Goal: Task Accomplishment & Management: Complete application form

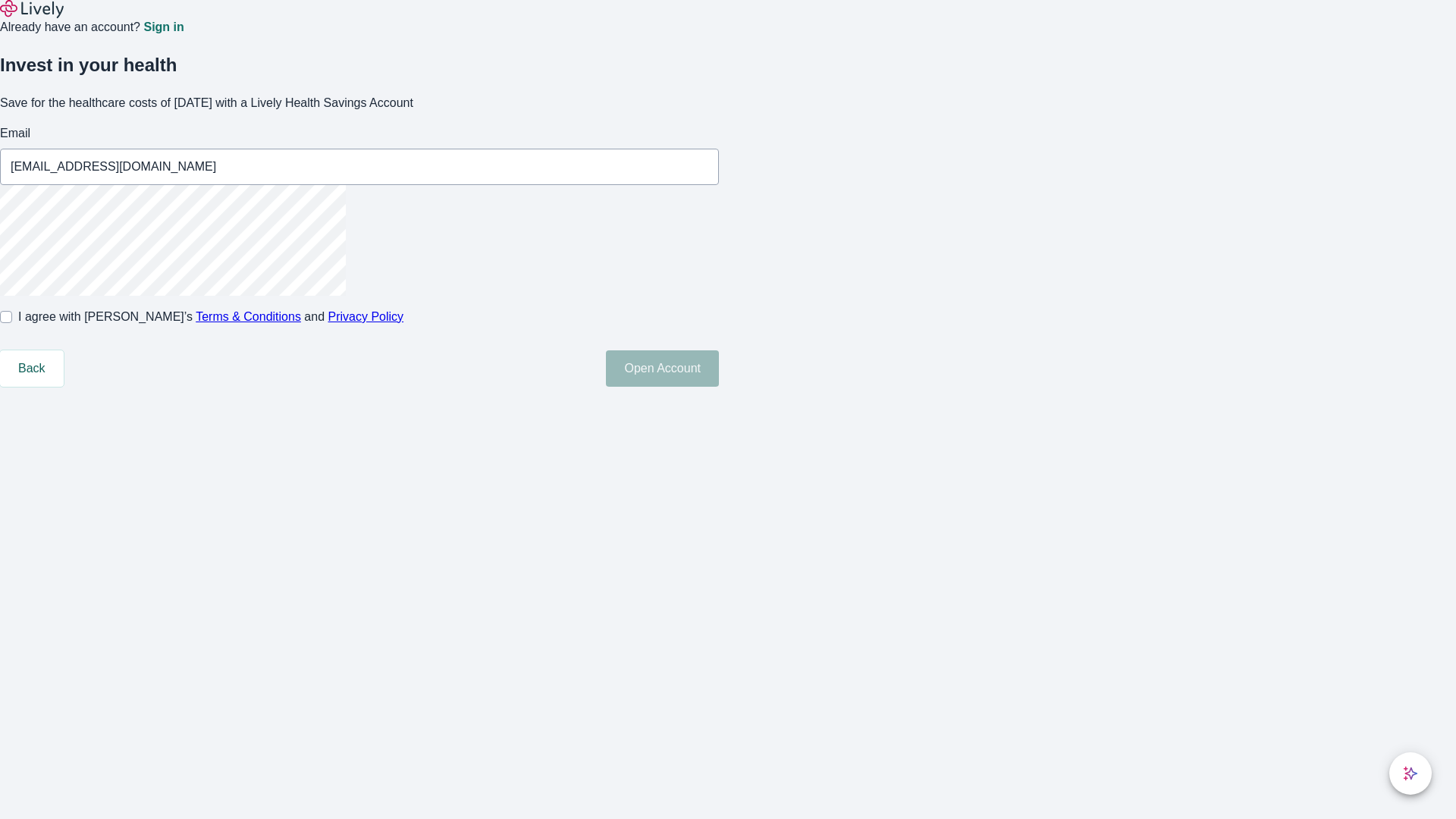
click at [12, 323] on input "I agree with Lively’s Terms & Conditions and Privacy Policy" at bounding box center [6, 317] width 12 height 12
checkbox input "true"
click at [719, 387] on button "Open Account" at bounding box center [662, 368] width 113 height 37
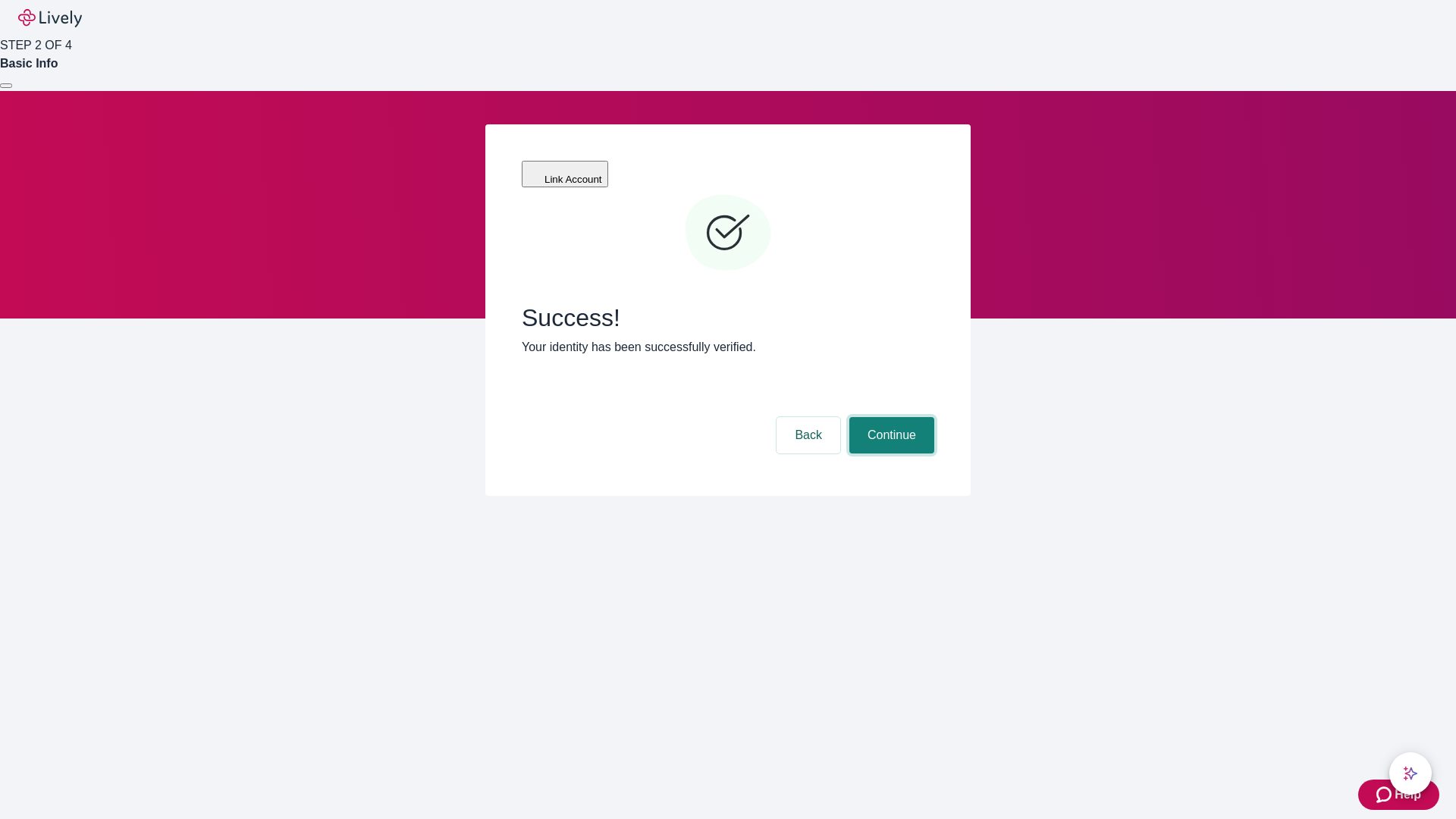
click at [889, 417] on button "Continue" at bounding box center [892, 435] width 85 height 37
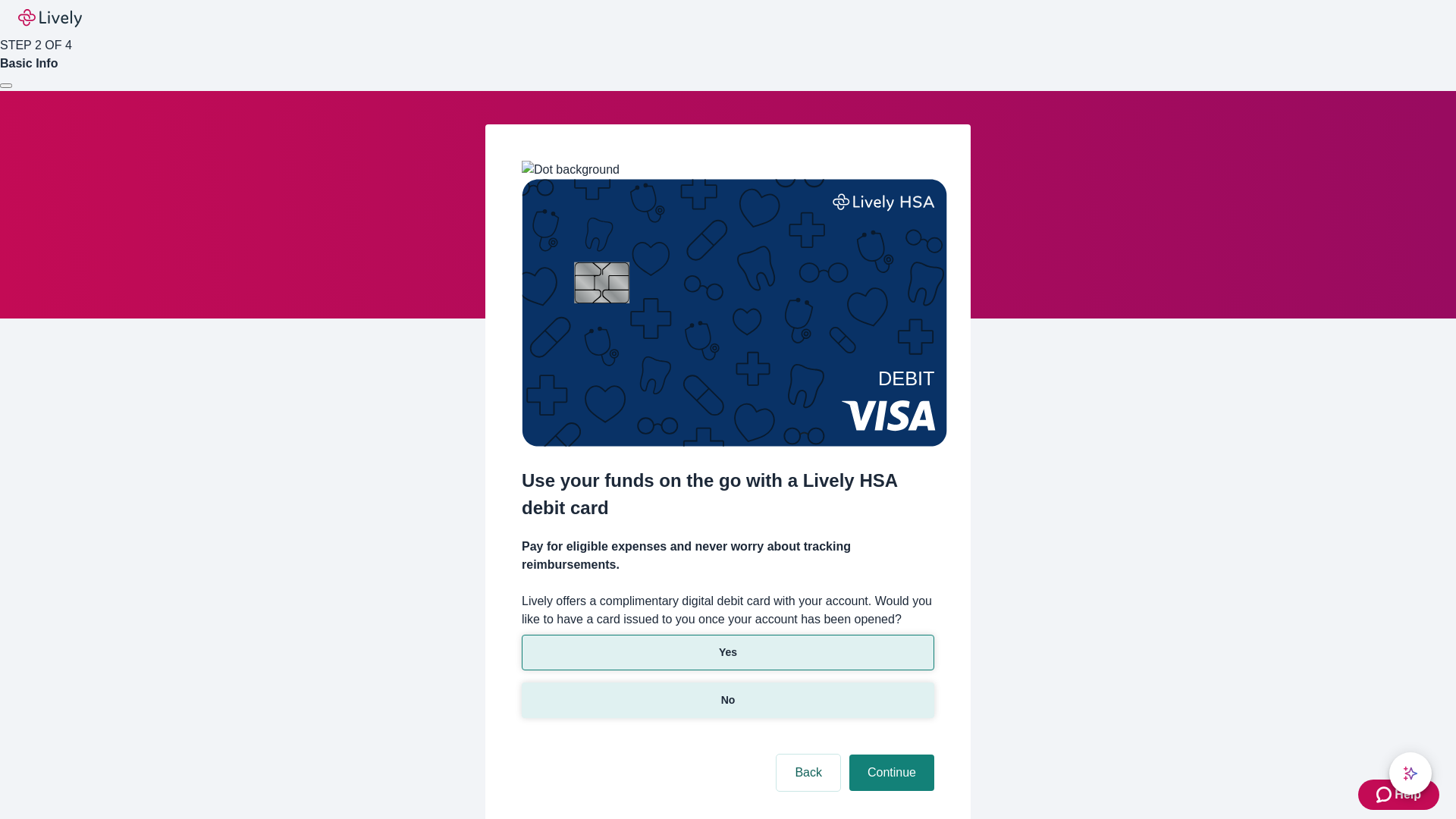
click at [728, 693] on p "No" at bounding box center [728, 701] width 15 height 16
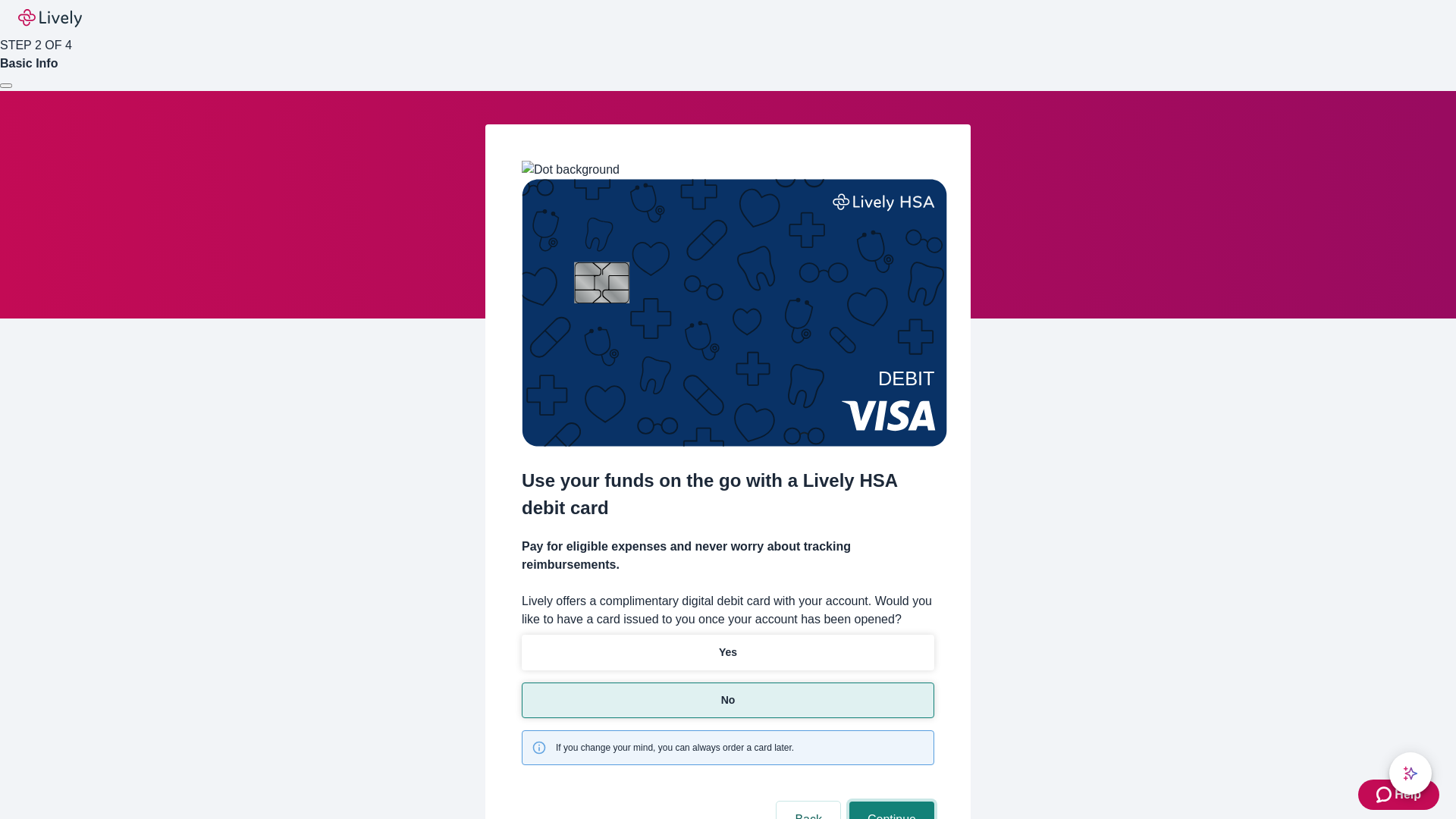
click at [889, 802] on button "Continue" at bounding box center [892, 820] width 85 height 37
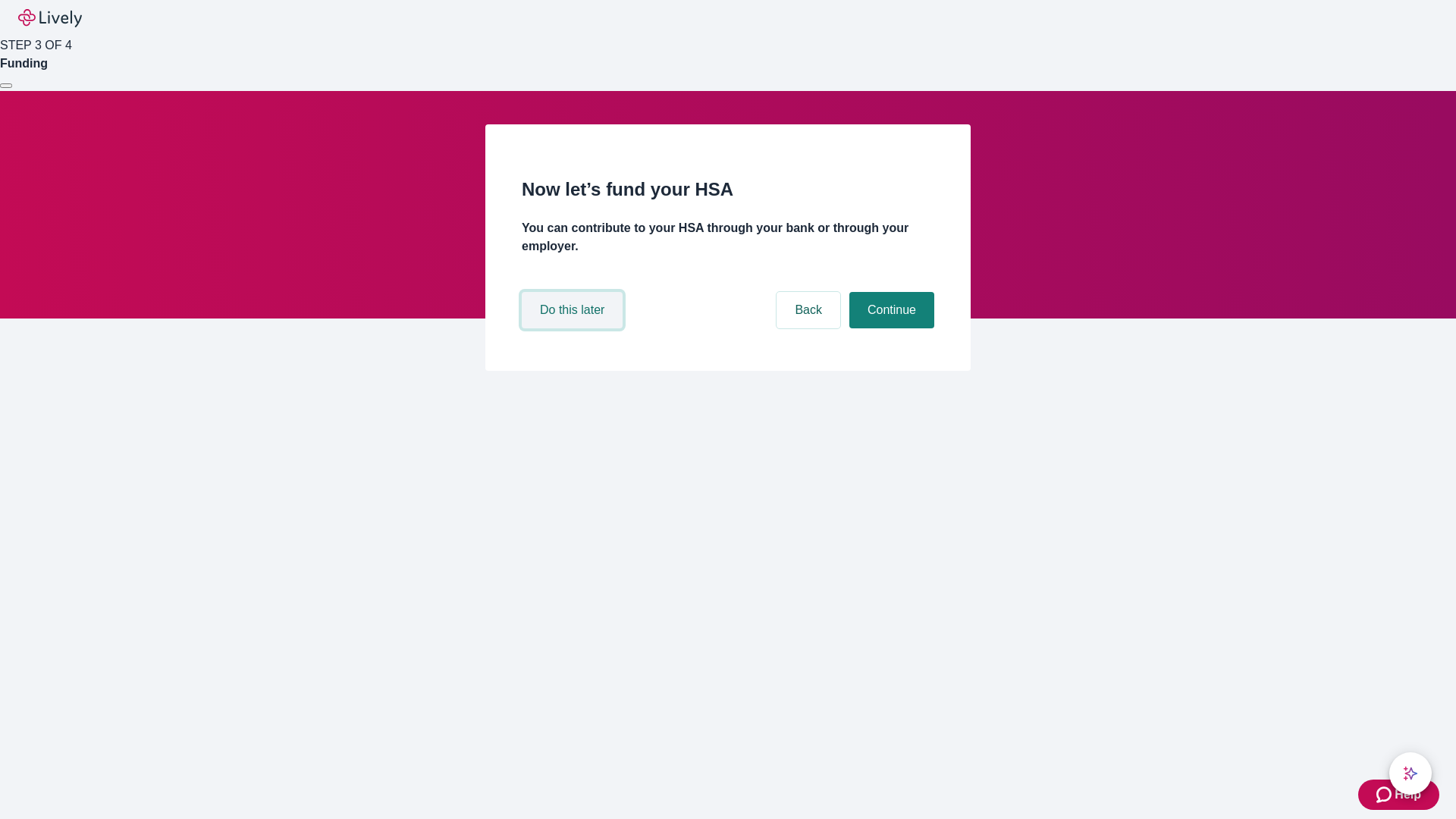
click at [574, 329] on button "Do this later" at bounding box center [573, 310] width 101 height 37
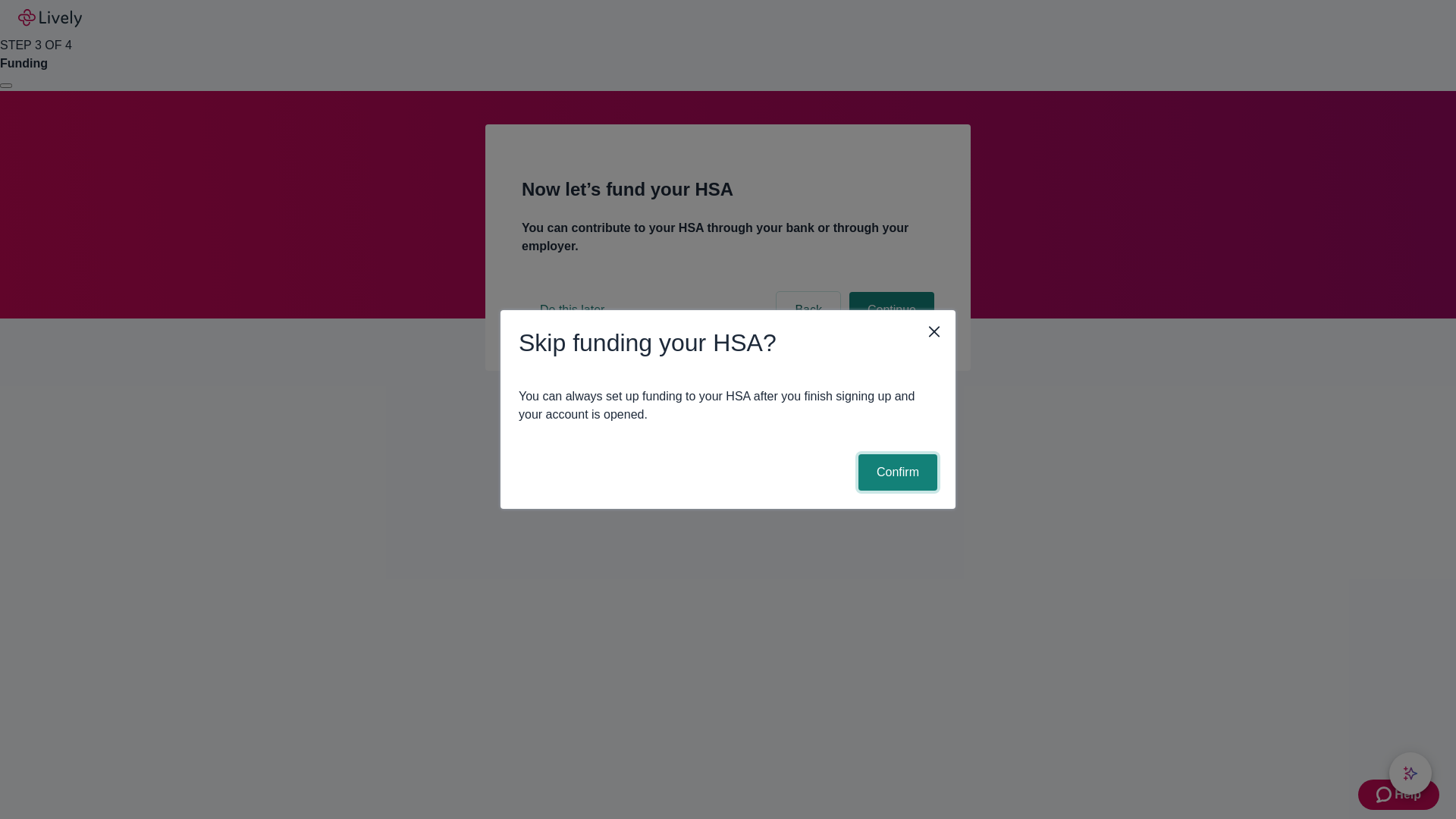
click at [895, 473] on button "Confirm" at bounding box center [897, 473] width 78 height 37
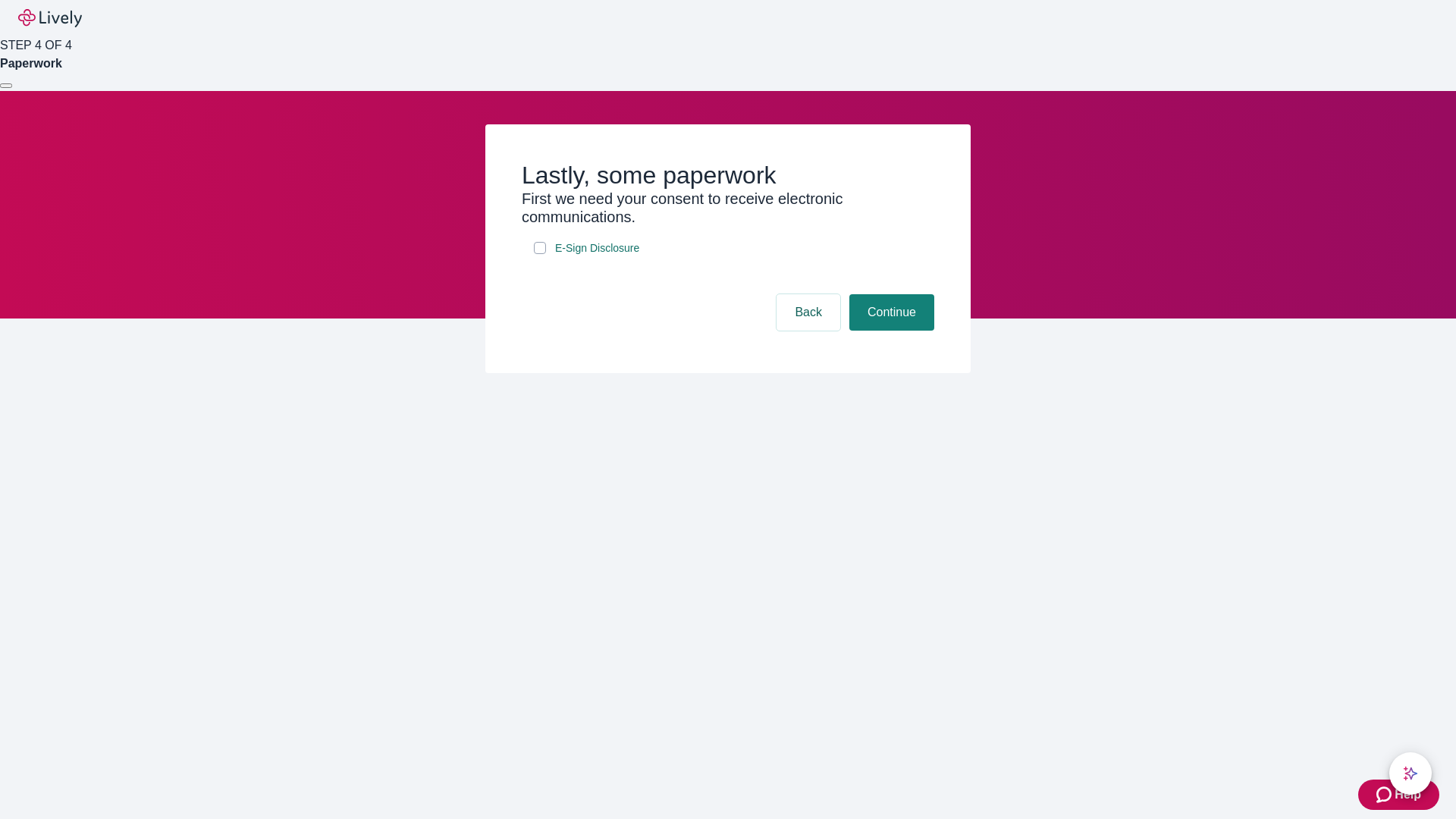
click at [540, 254] on input "E-Sign Disclosure" at bounding box center [540, 248] width 12 height 12
checkbox input "true"
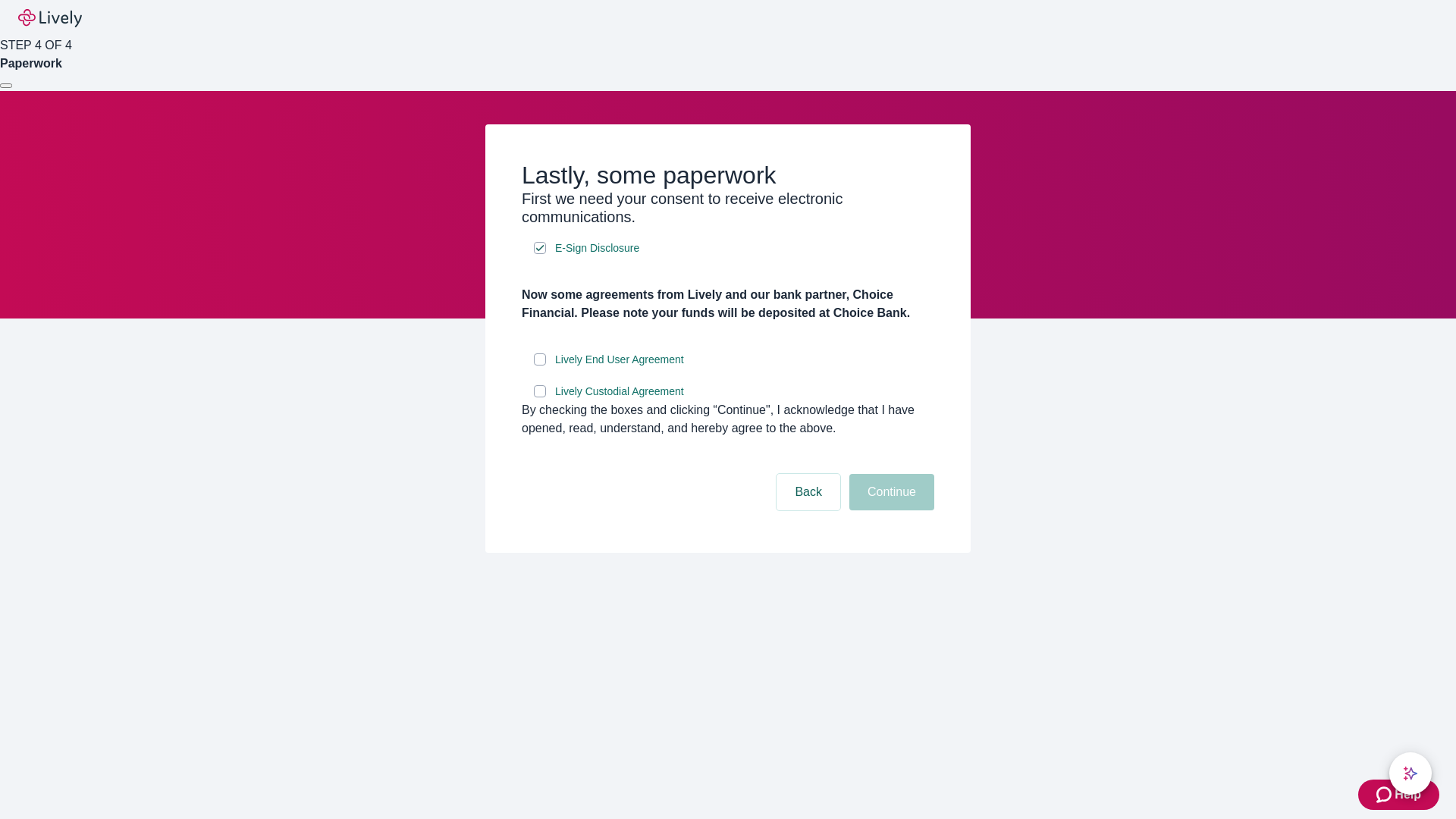
click at [540, 365] on input "Lively End User Agreement" at bounding box center [540, 359] width 12 height 12
checkbox input "true"
click at [540, 397] on input "Lively Custodial Agreement" at bounding box center [540, 391] width 12 height 12
checkbox input "true"
click at [889, 510] on button "Continue" at bounding box center [892, 492] width 85 height 37
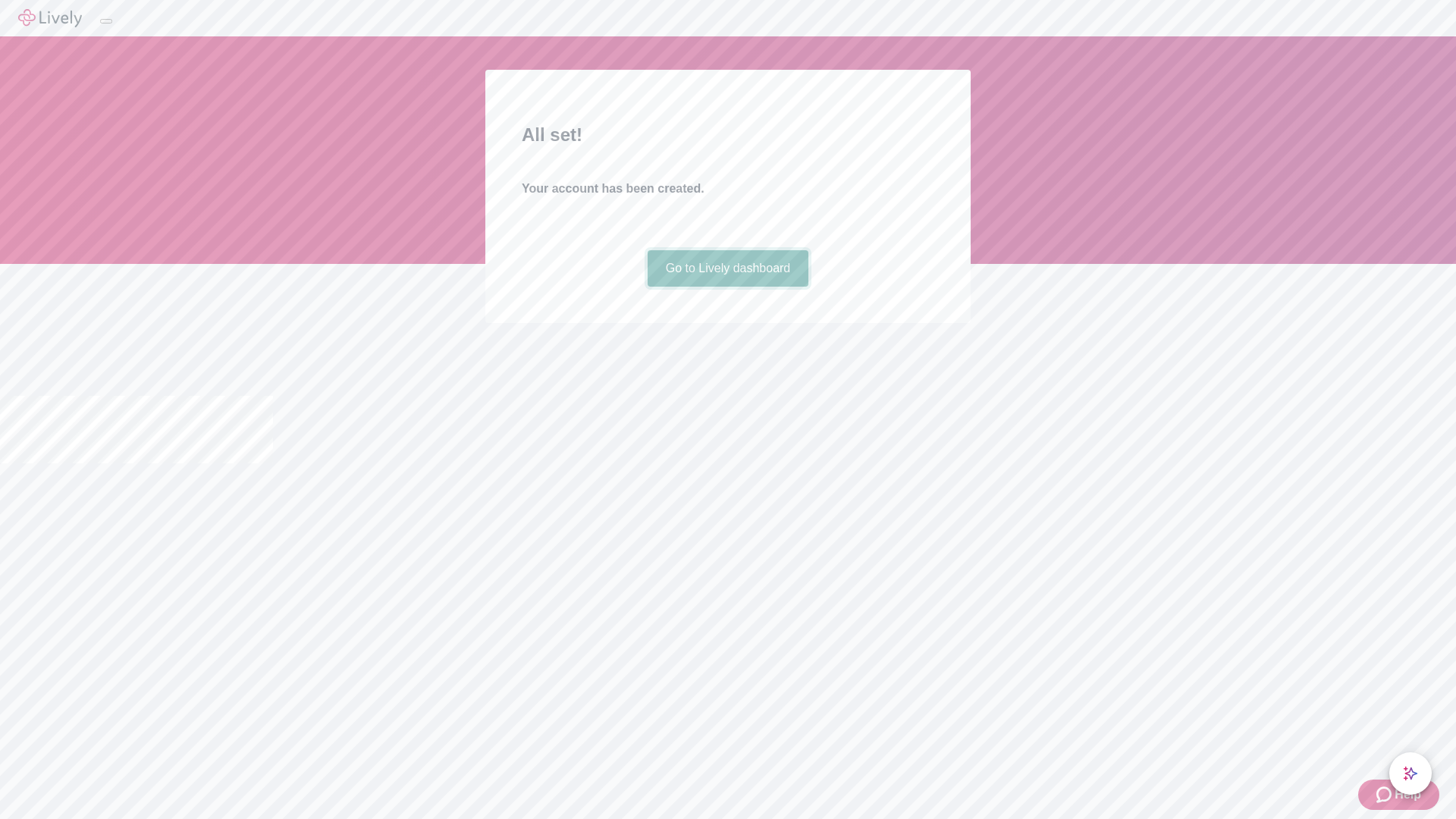
click at [728, 287] on link "Go to Lively dashboard" at bounding box center [728, 268] width 162 height 37
